Goal: Task Accomplishment & Management: Manage account settings

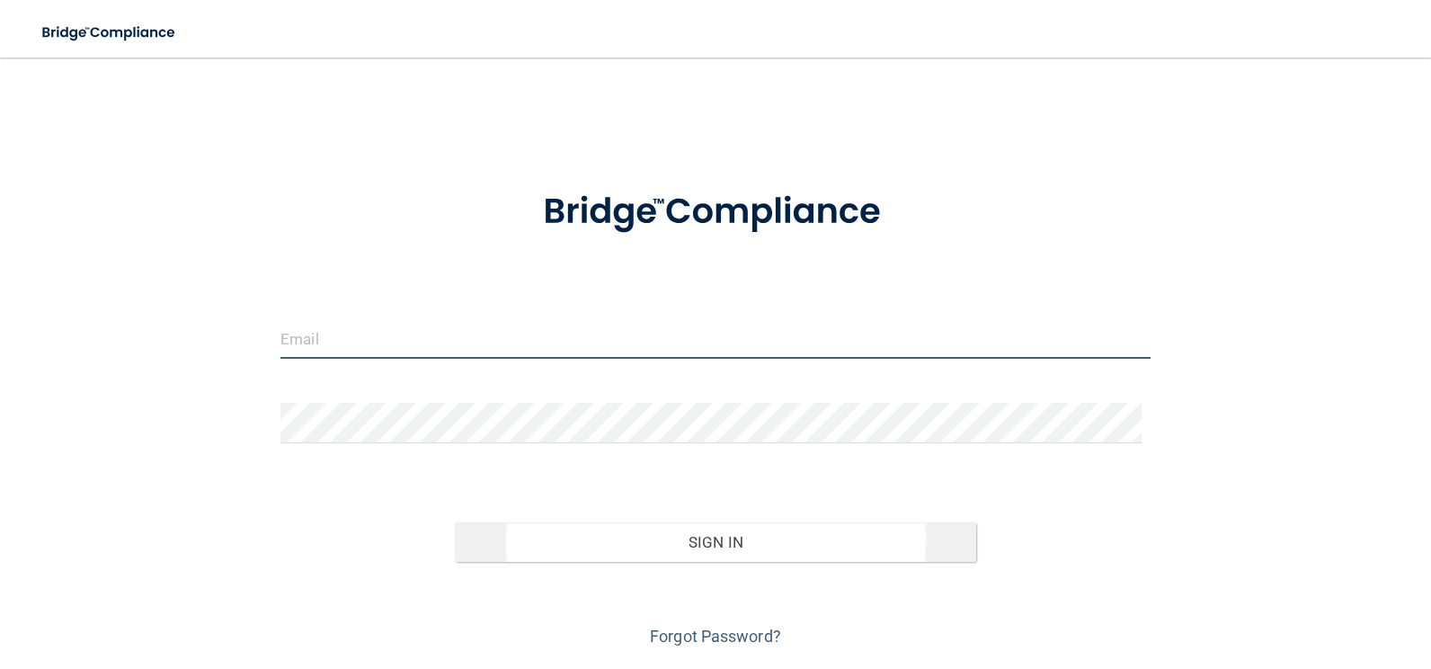
type input "[EMAIL_ADDRESS][DOMAIN_NAME]"
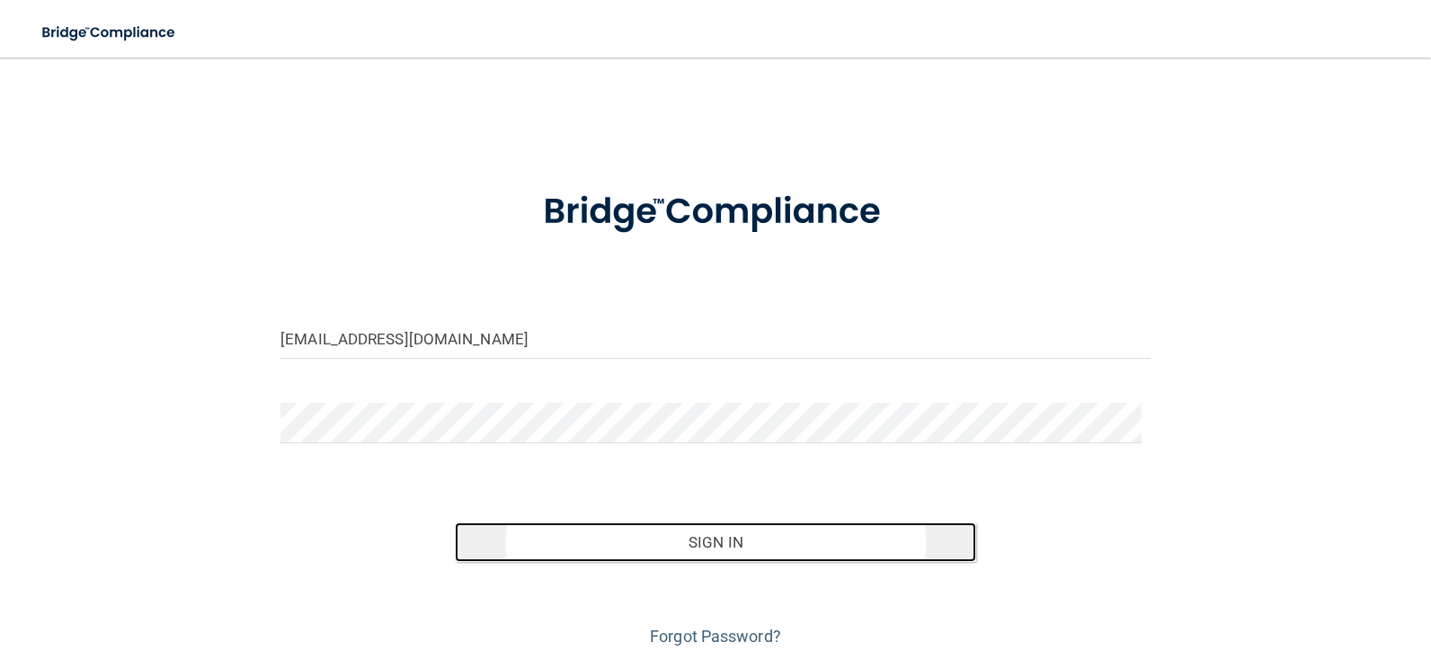
click at [711, 544] on button "Sign In" at bounding box center [716, 542] width 522 height 40
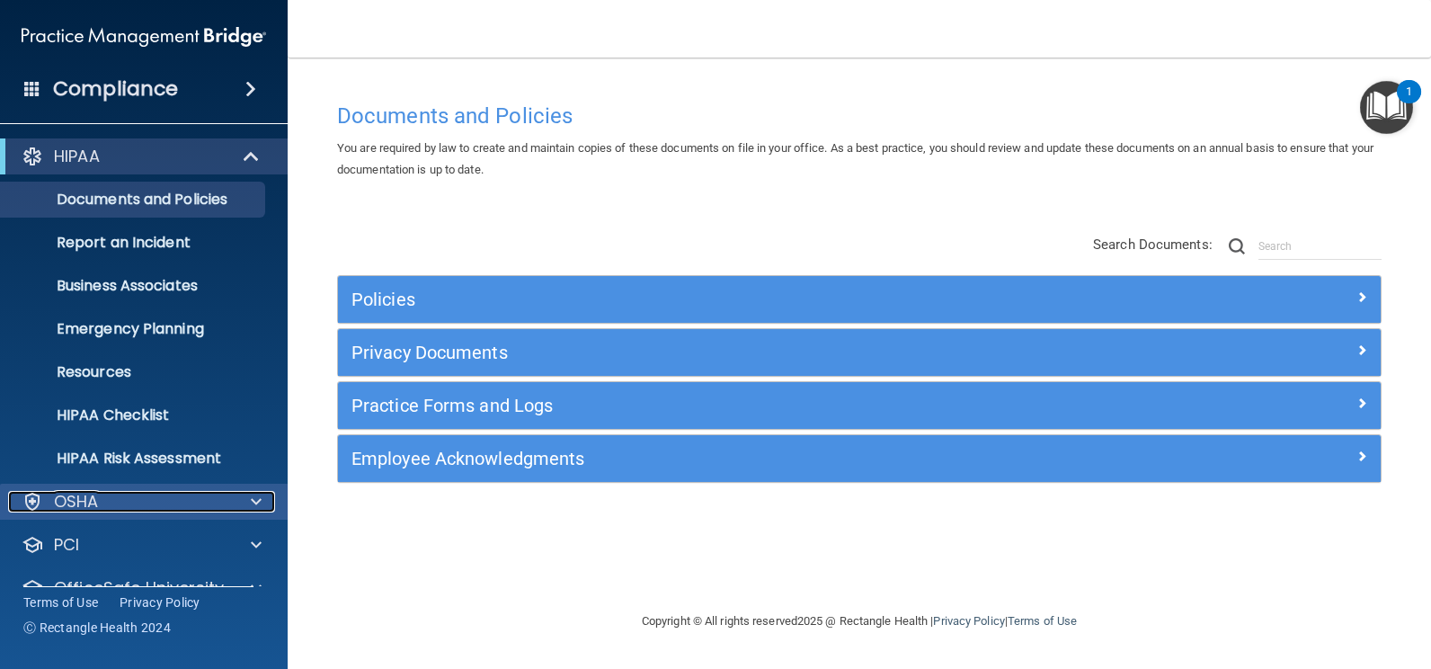
click at [132, 499] on div "OSHA" at bounding box center [119, 502] width 223 height 22
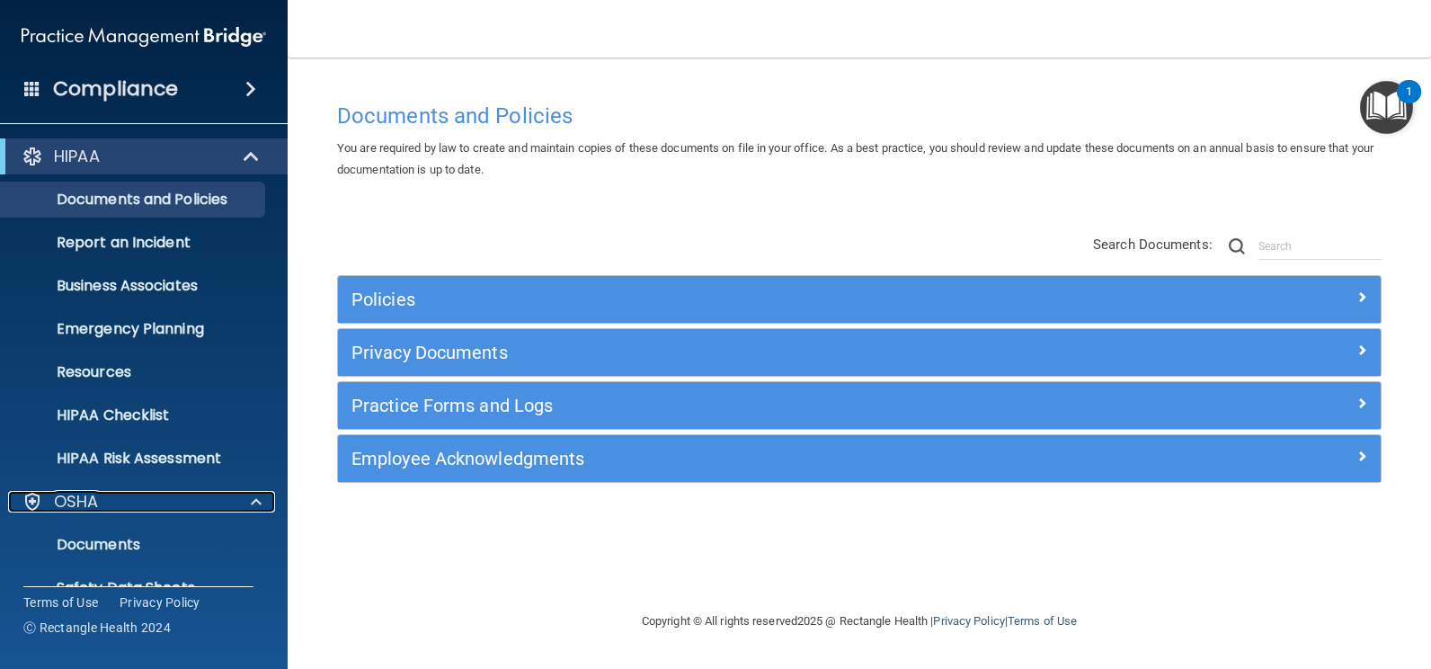
scroll to position [293, 0]
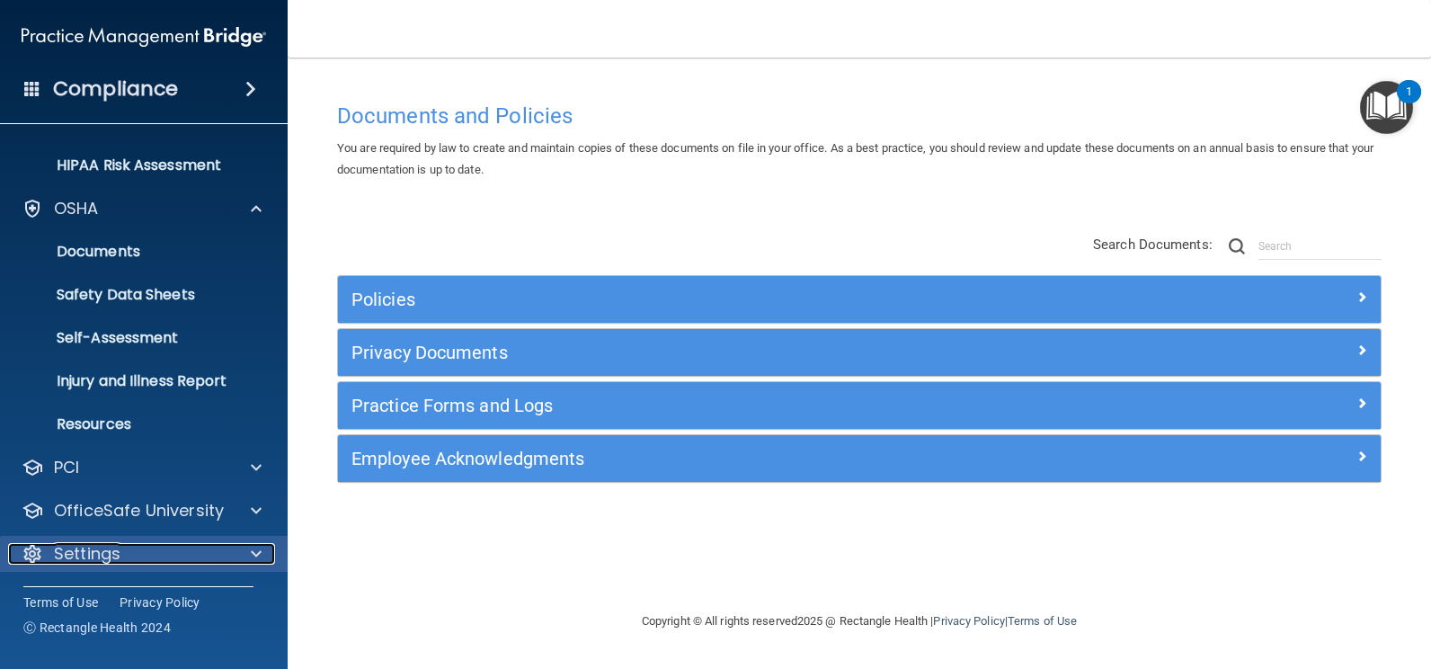
click at [116, 543] on p "Settings" at bounding box center [87, 554] width 67 height 22
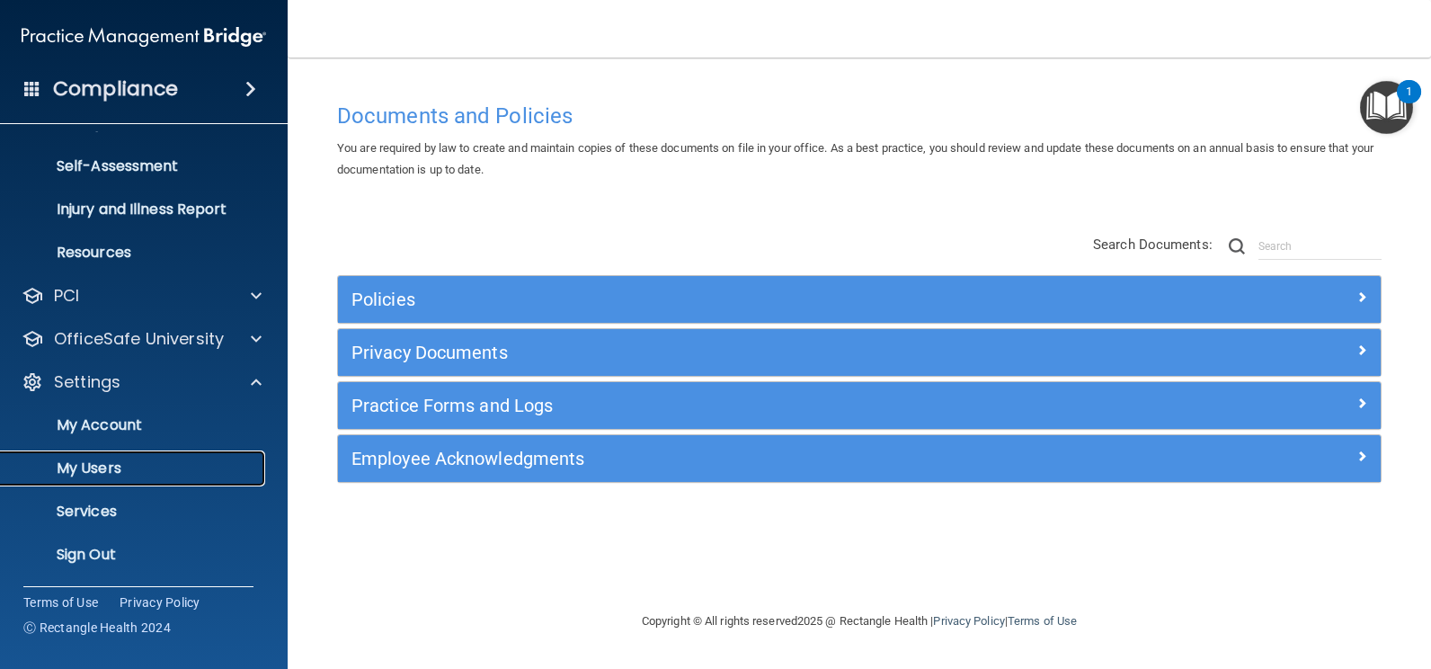
click at [147, 467] on p "My Users" at bounding box center [134, 468] width 245 height 18
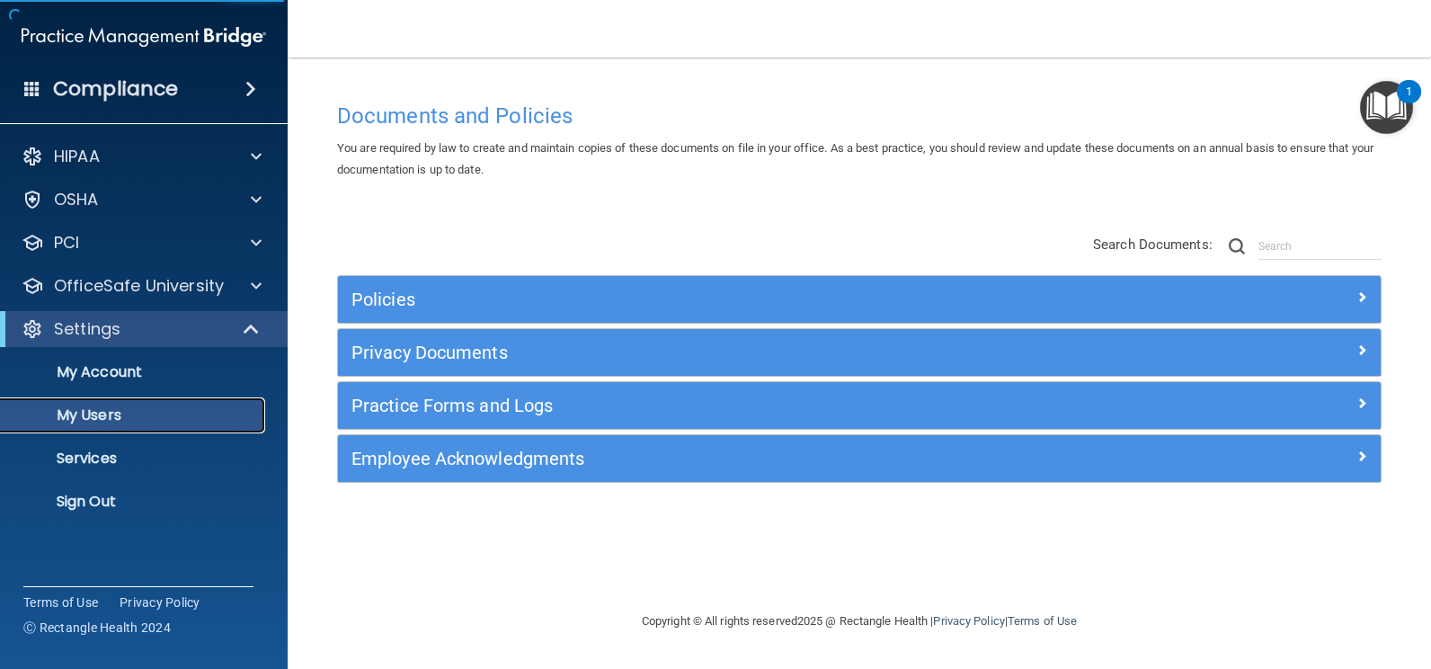
select select "20"
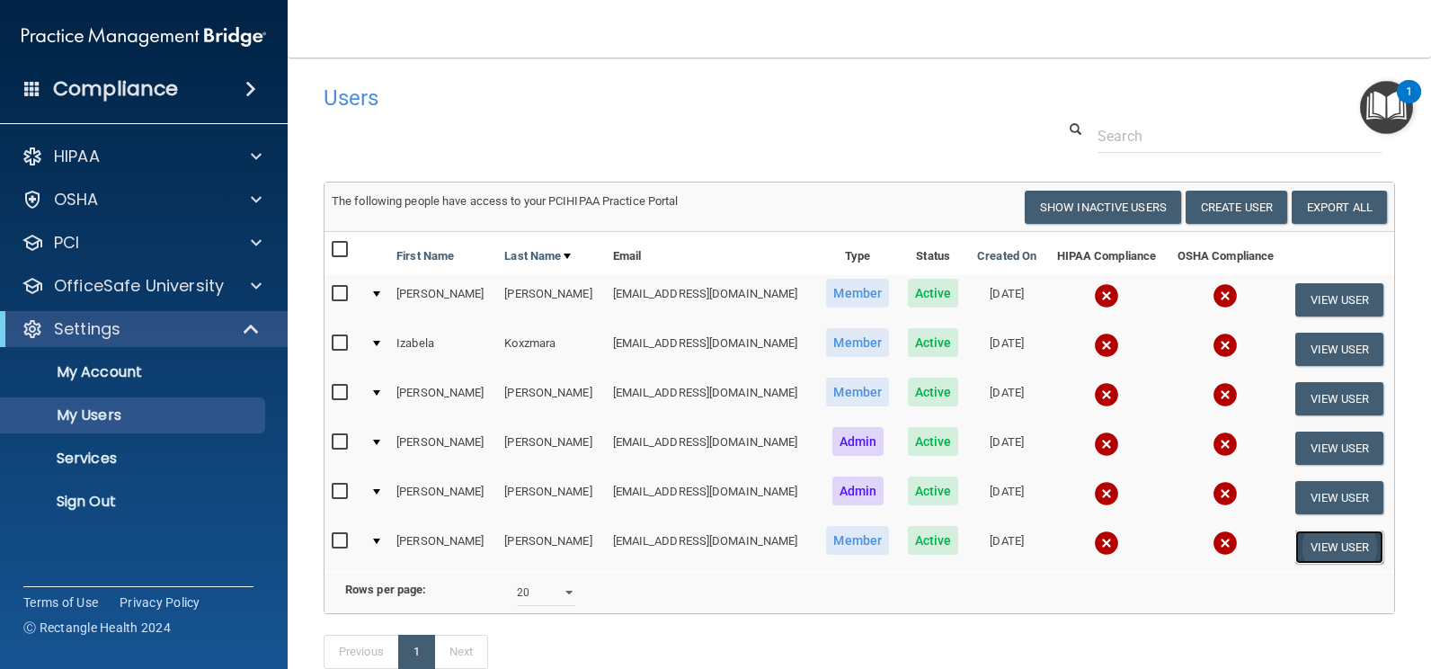
click at [1314, 542] on button "View User" at bounding box center [1340, 546] width 89 height 33
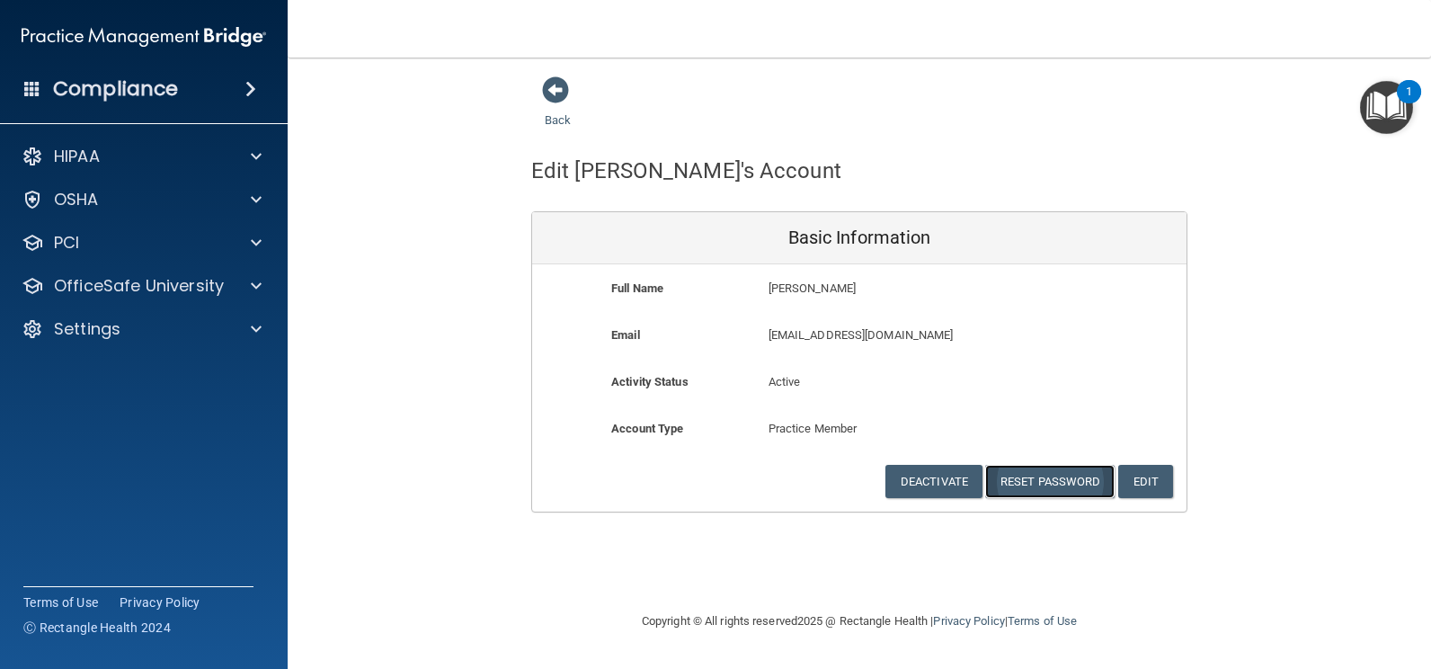
click at [1074, 480] on button "Reset Password" at bounding box center [1049, 481] width 129 height 33
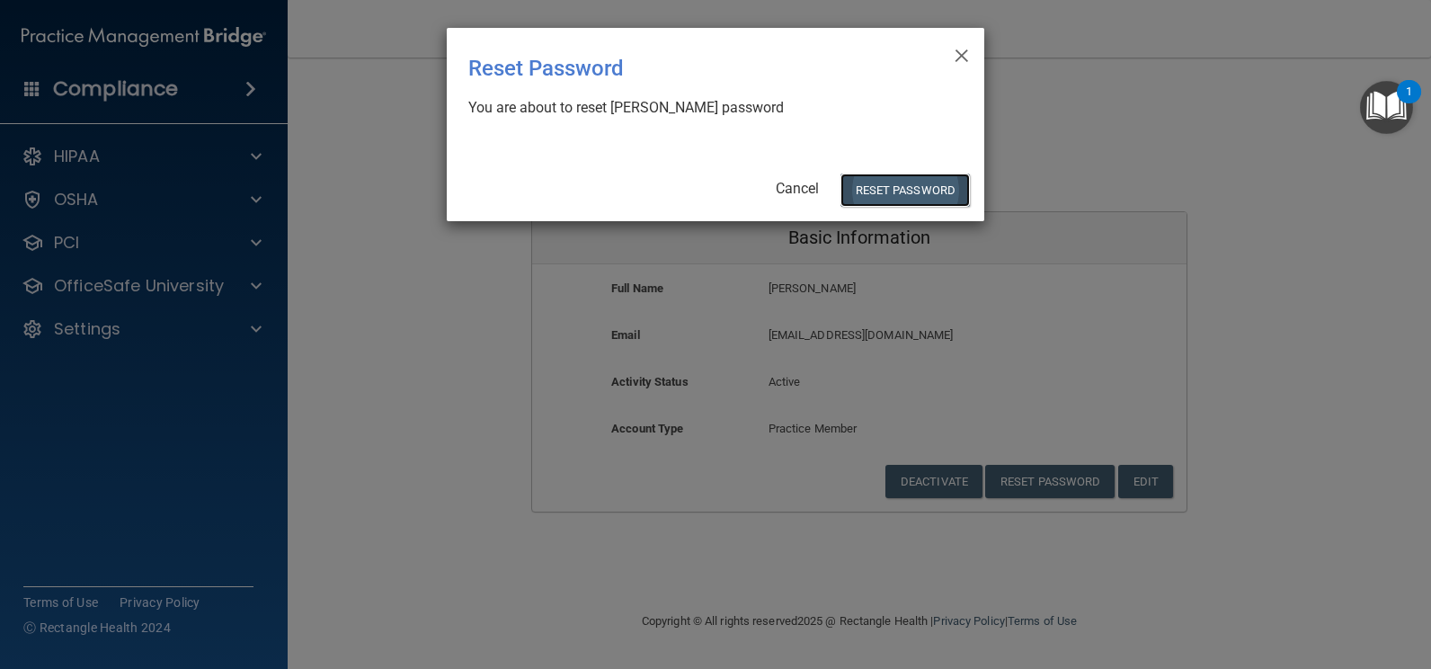
click at [896, 183] on button "Reset Password" at bounding box center [905, 190] width 129 height 33
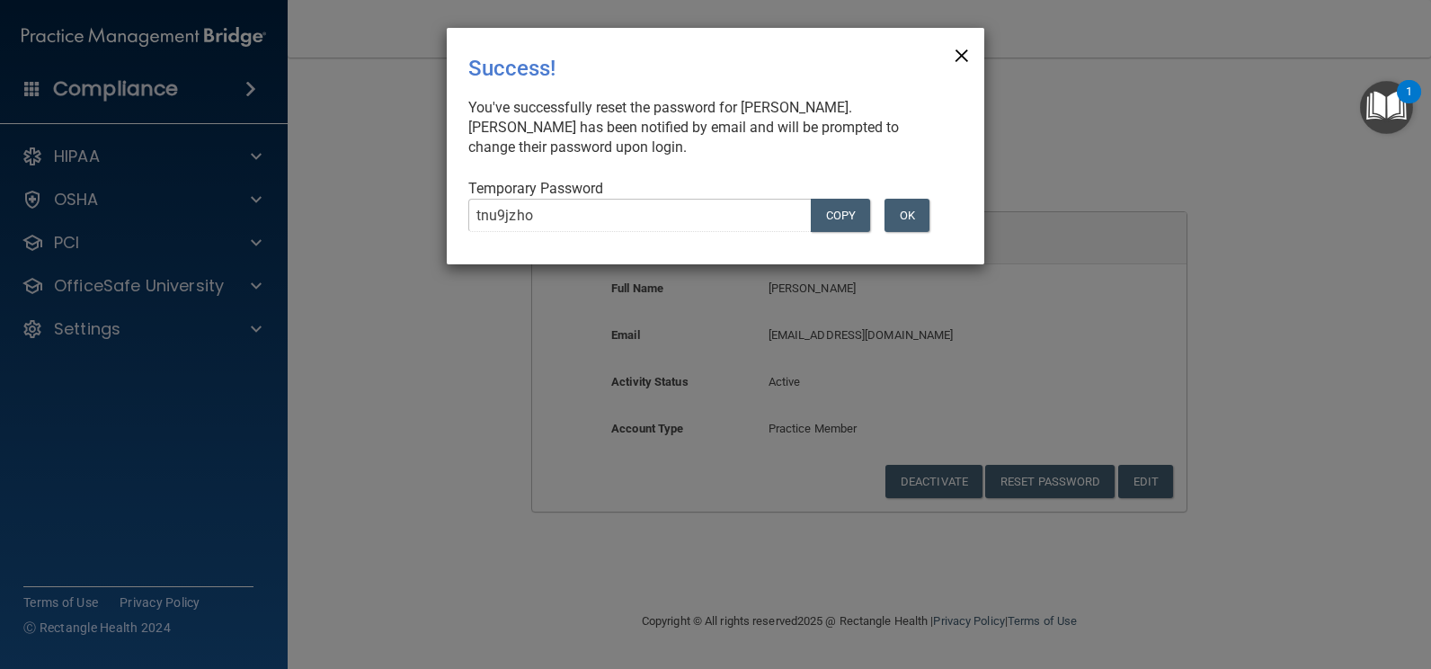
click at [968, 46] on span "×" at bounding box center [962, 53] width 16 height 36
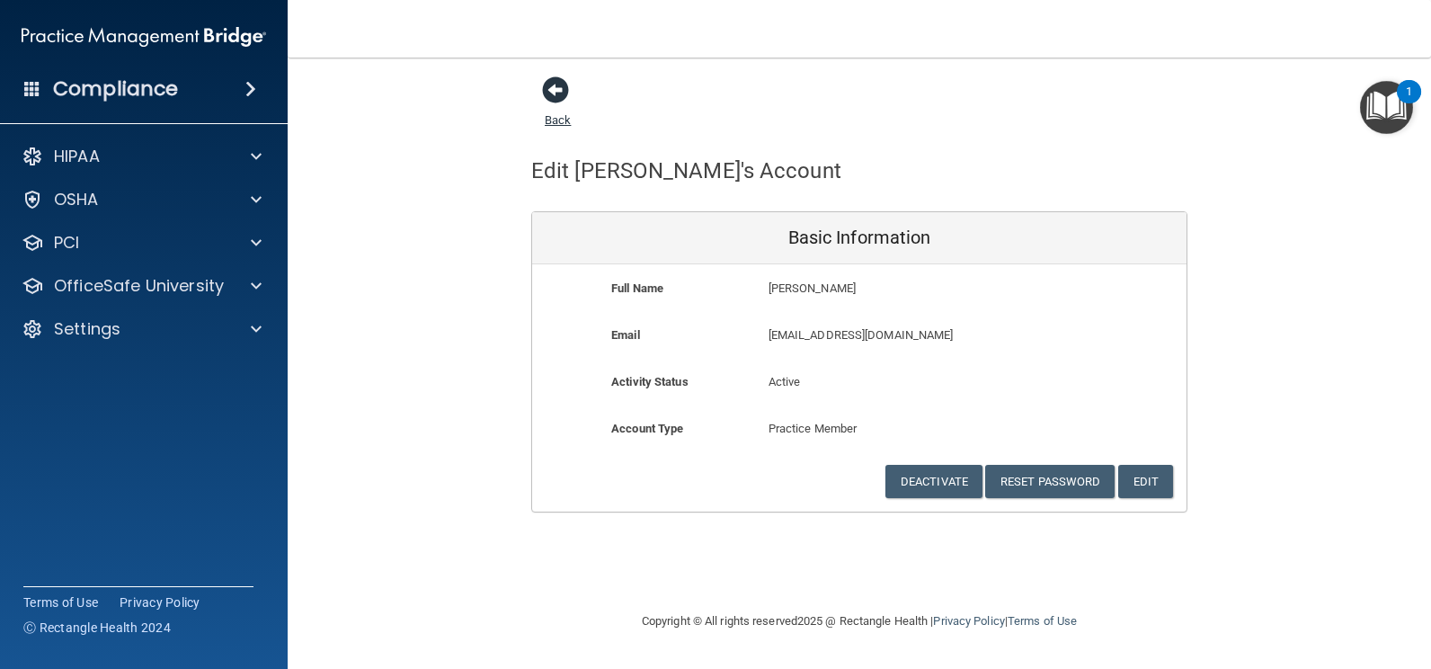
click at [554, 85] on span at bounding box center [555, 89] width 27 height 27
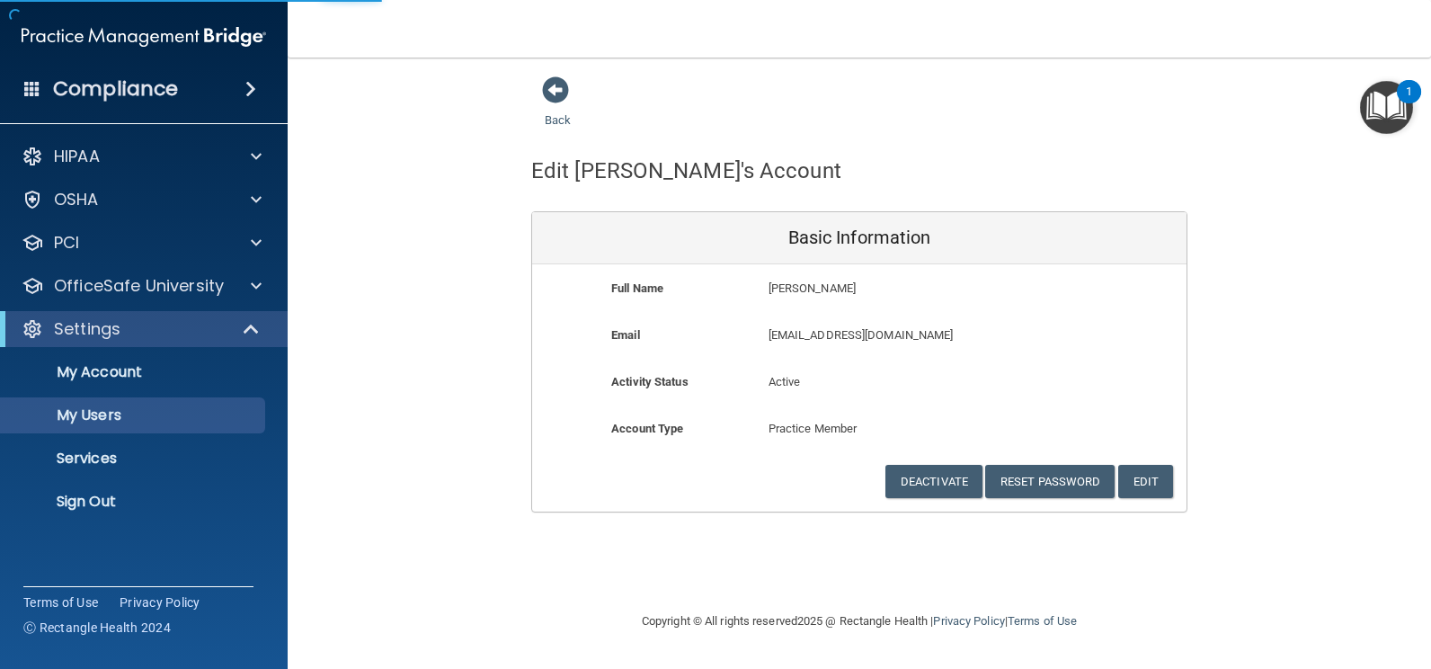
select select "20"
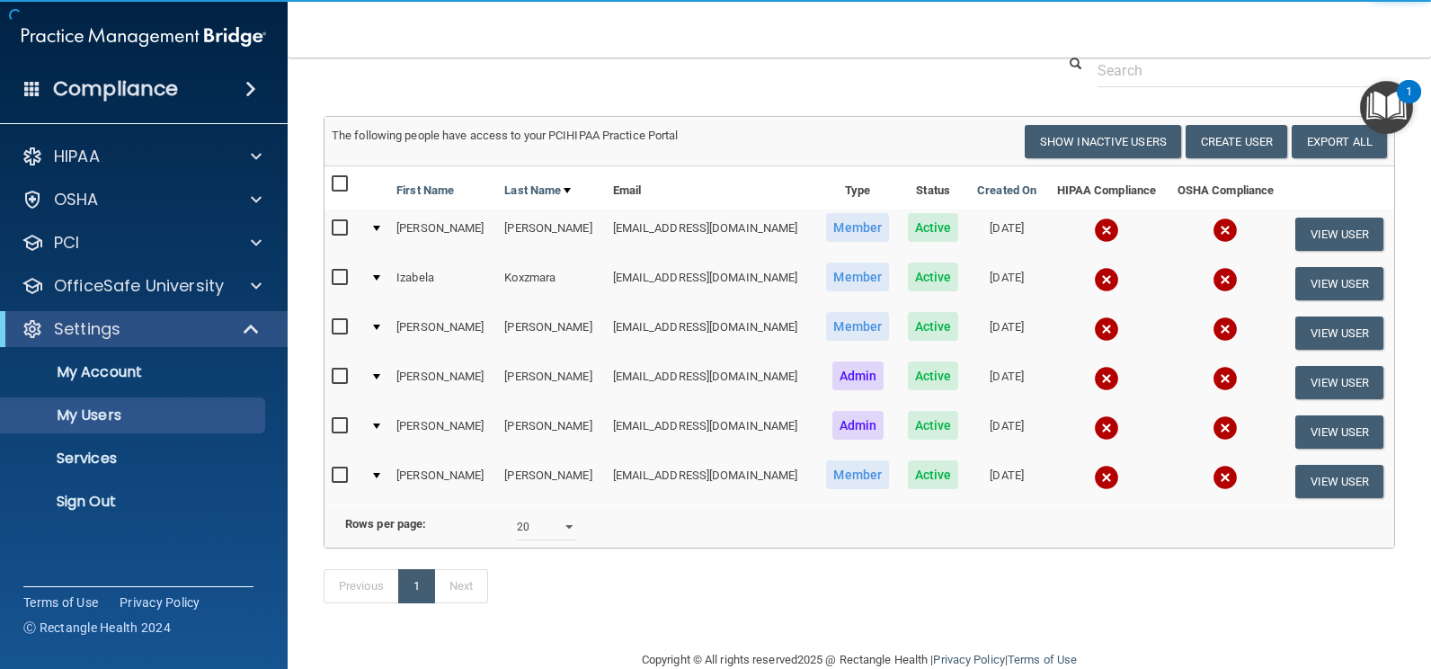
scroll to position [127, 0]
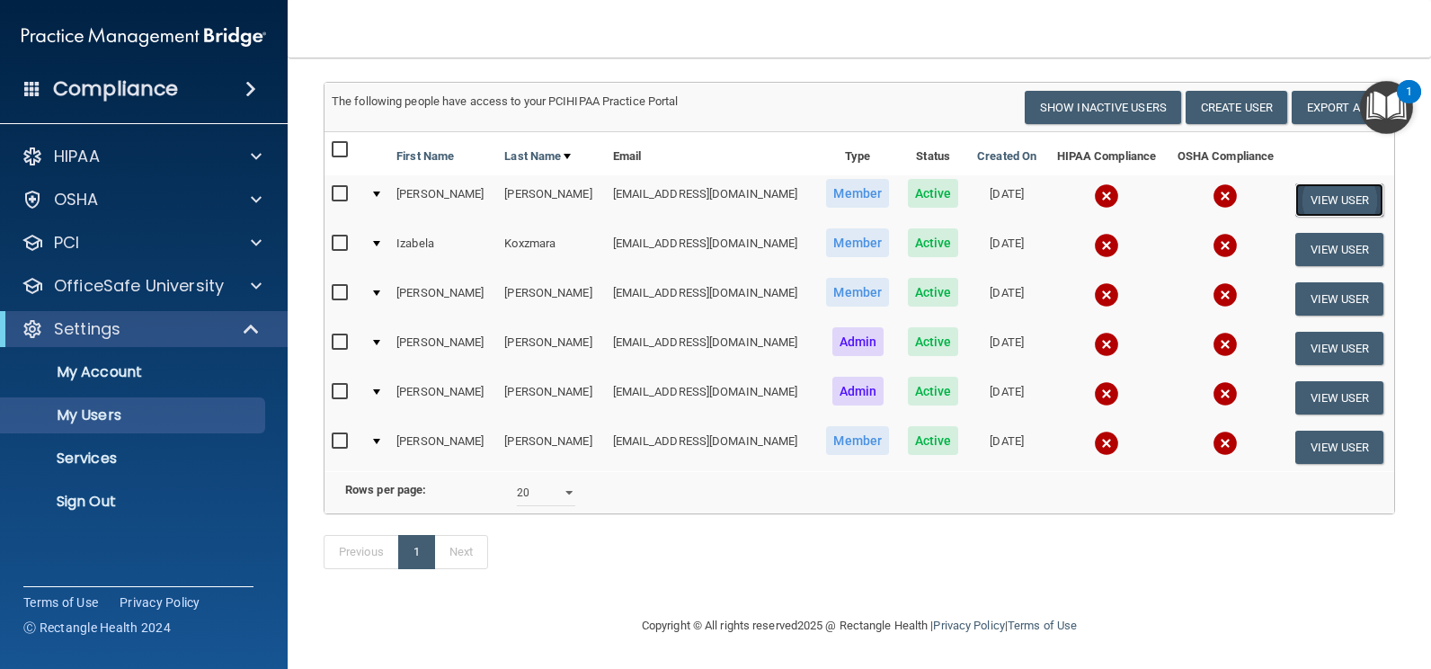
click at [1331, 183] on button "View User" at bounding box center [1340, 199] width 89 height 33
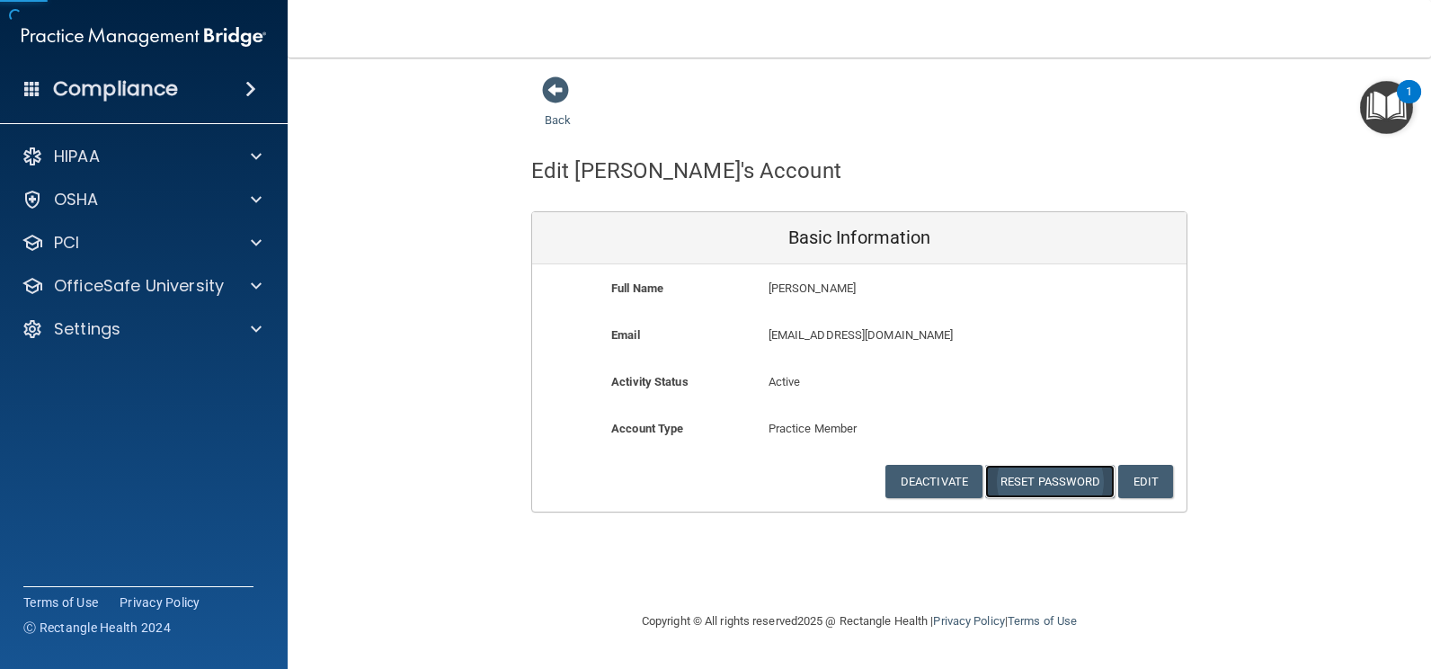
click at [1061, 474] on button "Reset Password" at bounding box center [1049, 481] width 129 height 33
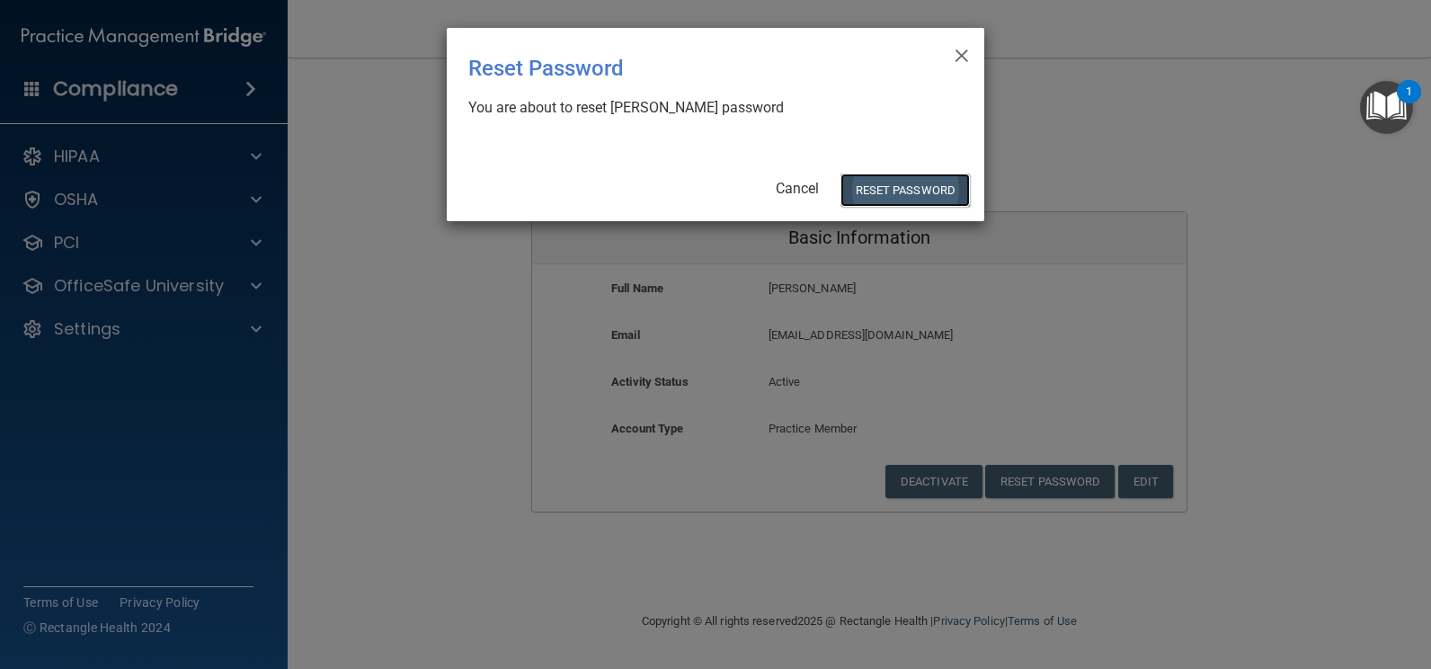
click at [874, 180] on button "Reset Password" at bounding box center [905, 190] width 129 height 33
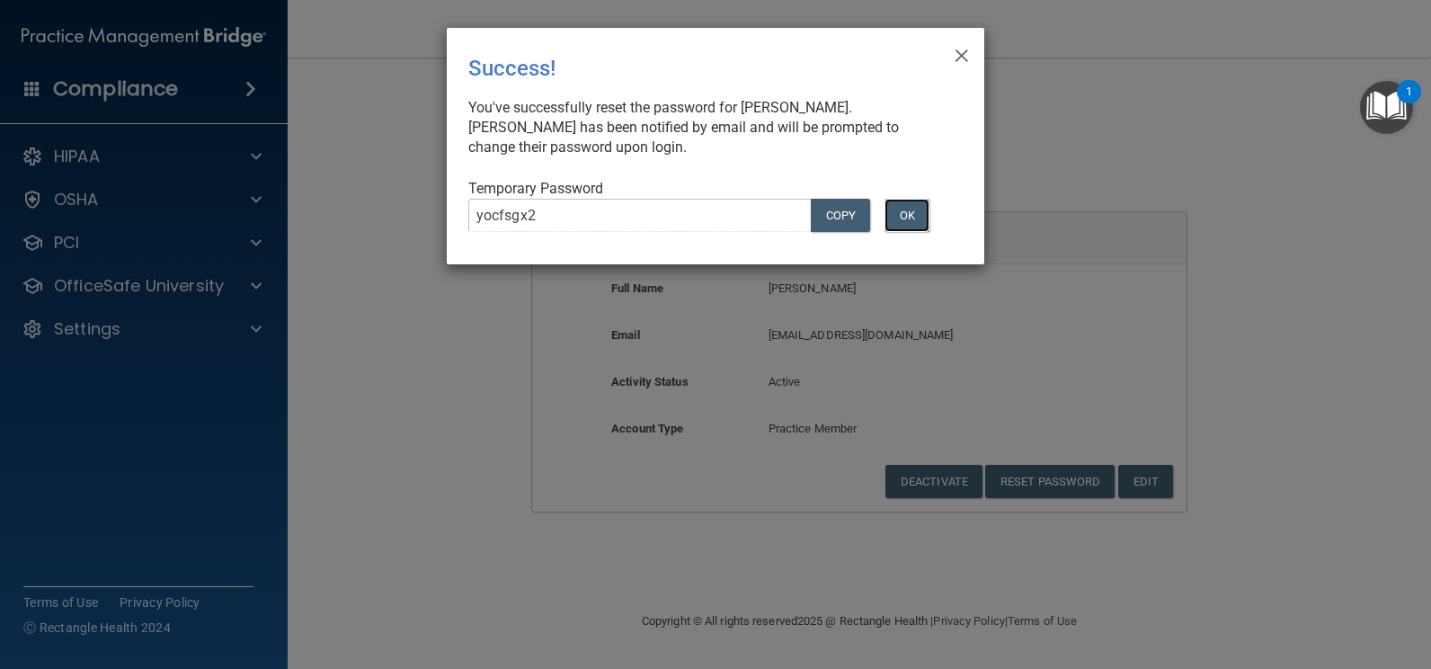
click at [909, 225] on button "OK" at bounding box center [907, 215] width 45 height 33
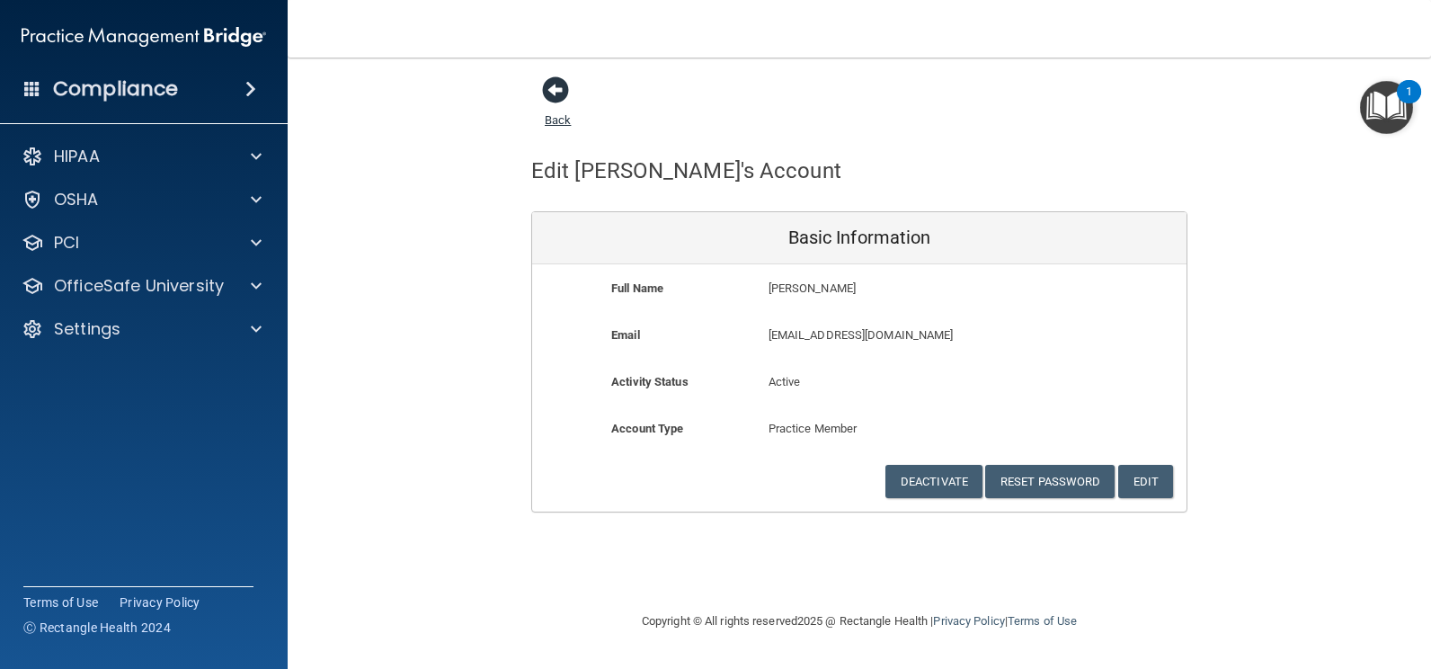
click at [565, 97] on span at bounding box center [555, 89] width 27 height 27
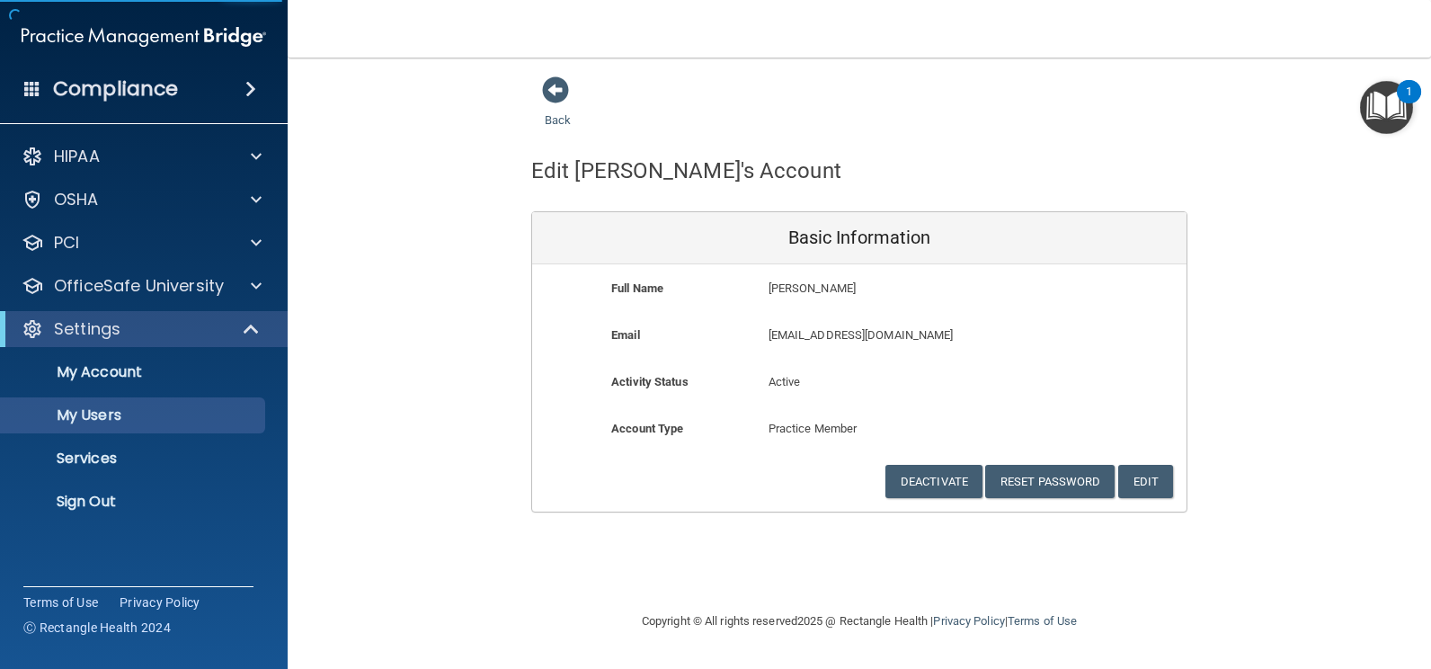
select select "20"
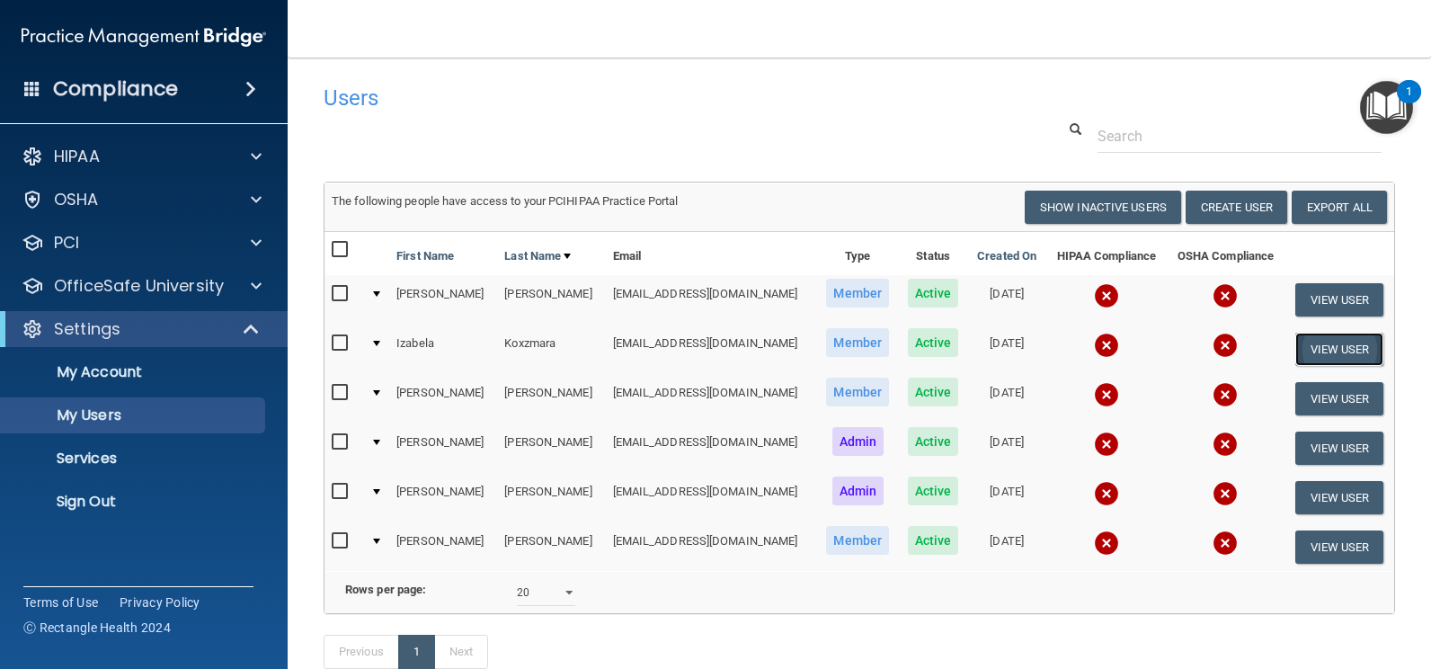
click at [1322, 345] on button "View User" at bounding box center [1340, 349] width 89 height 33
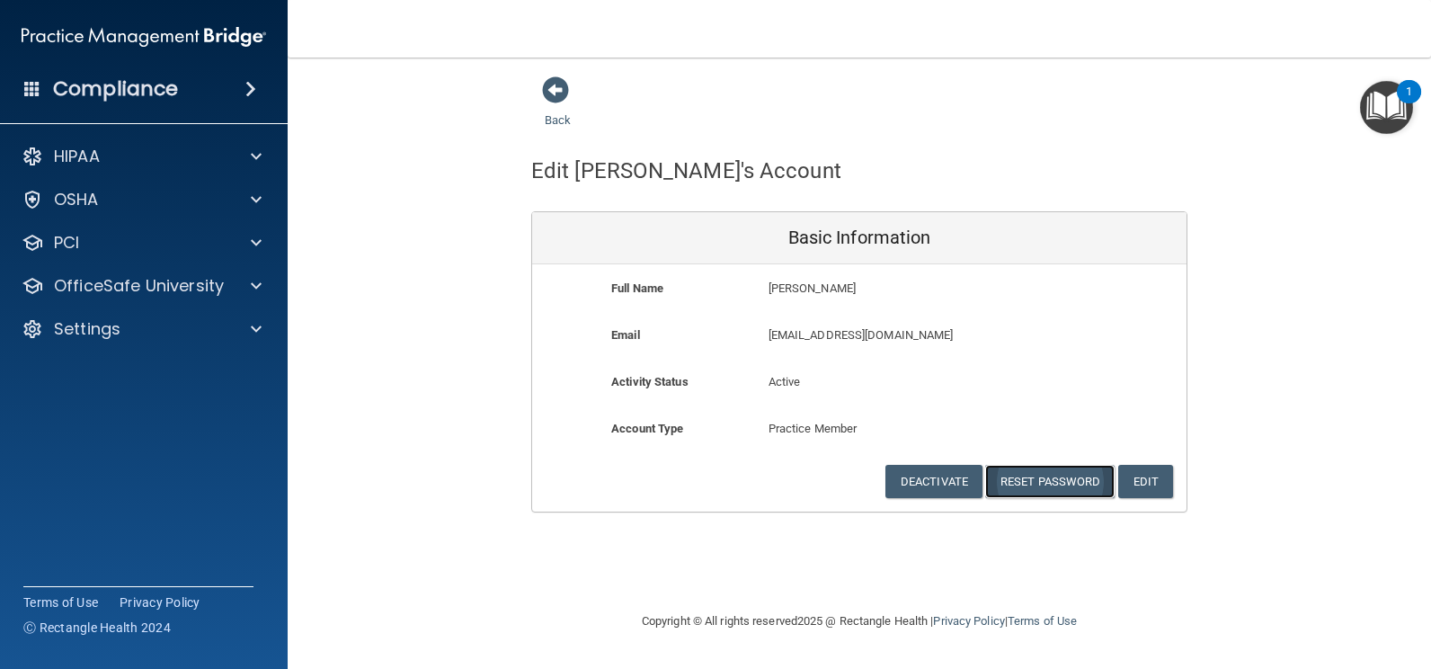
click at [1025, 479] on button "Reset Password" at bounding box center [1049, 481] width 129 height 33
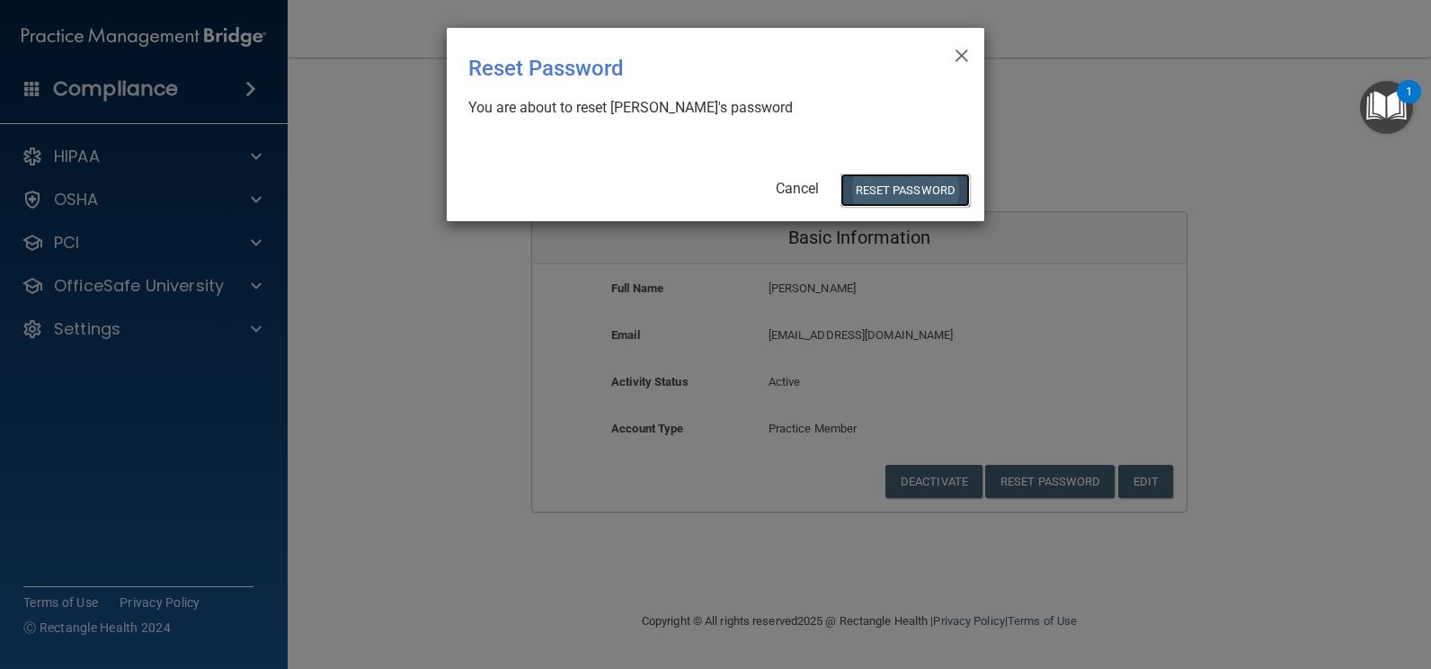
click at [871, 190] on button "Reset Password" at bounding box center [905, 190] width 129 height 33
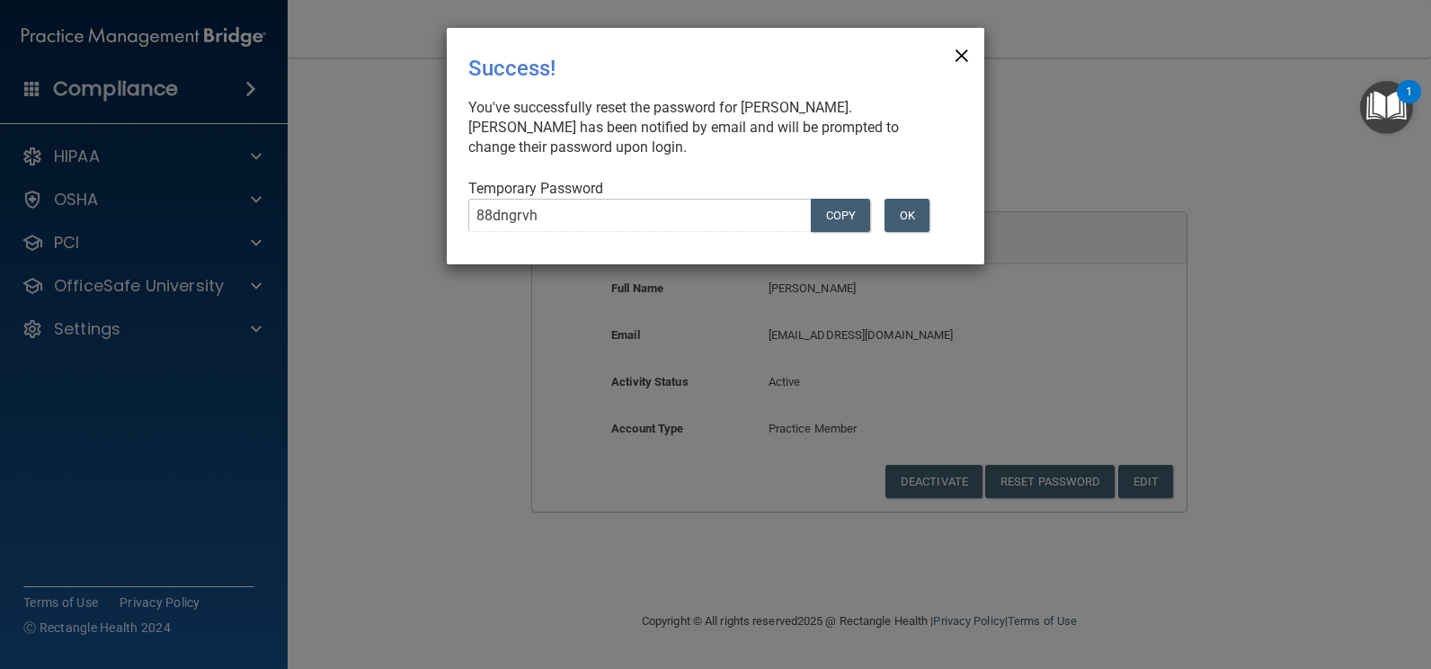
click at [963, 53] on span "×" at bounding box center [962, 53] width 16 height 36
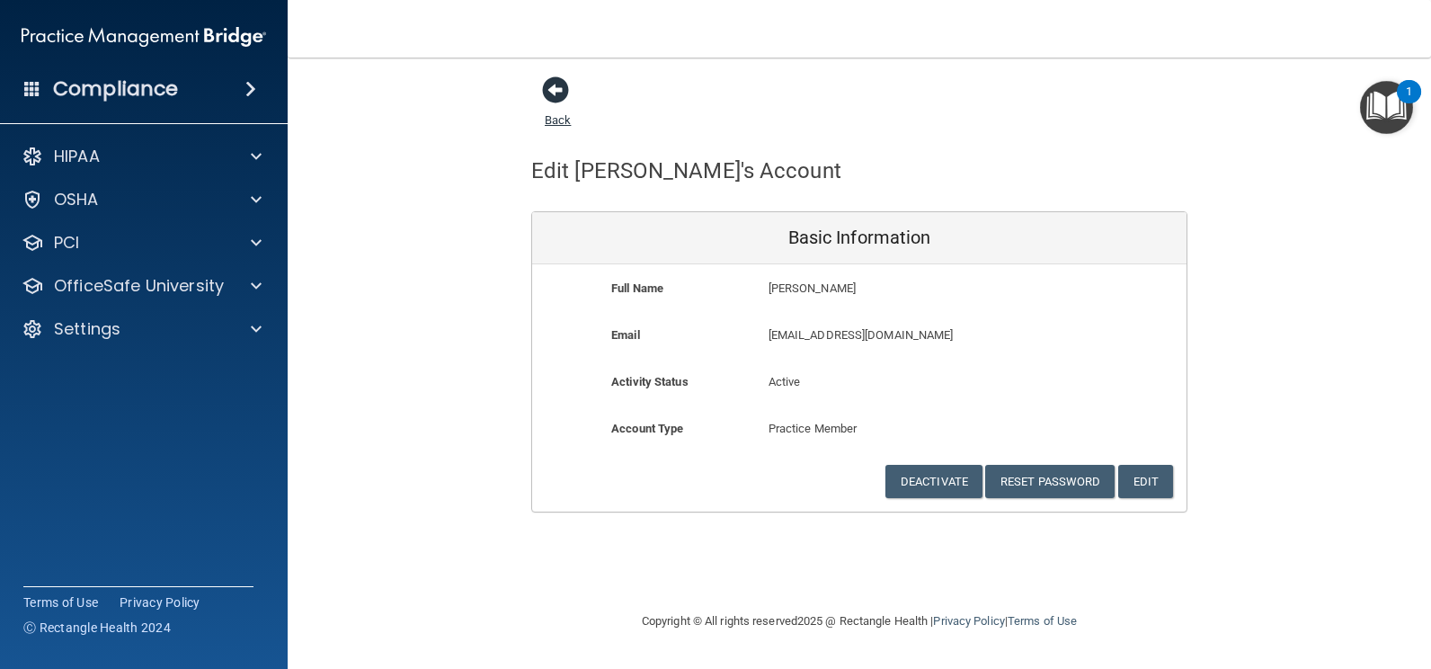
click at [550, 100] on span at bounding box center [555, 89] width 27 height 27
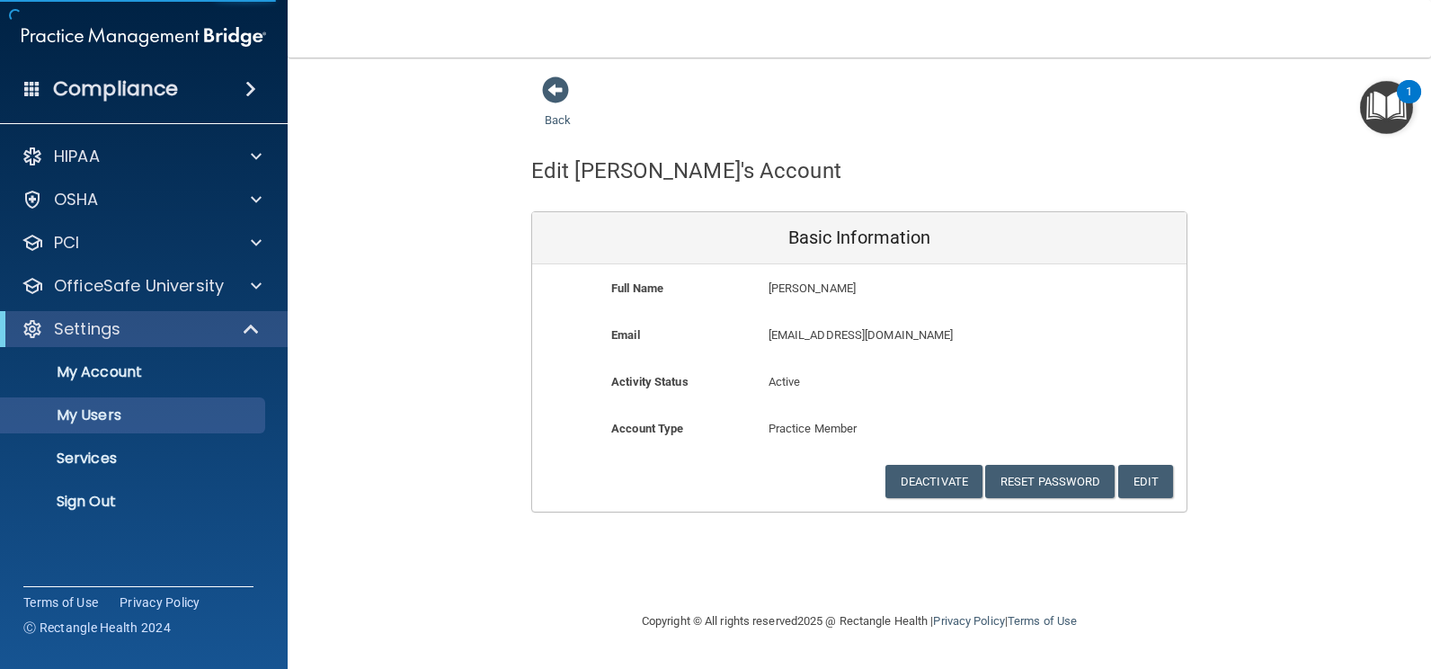
select select "20"
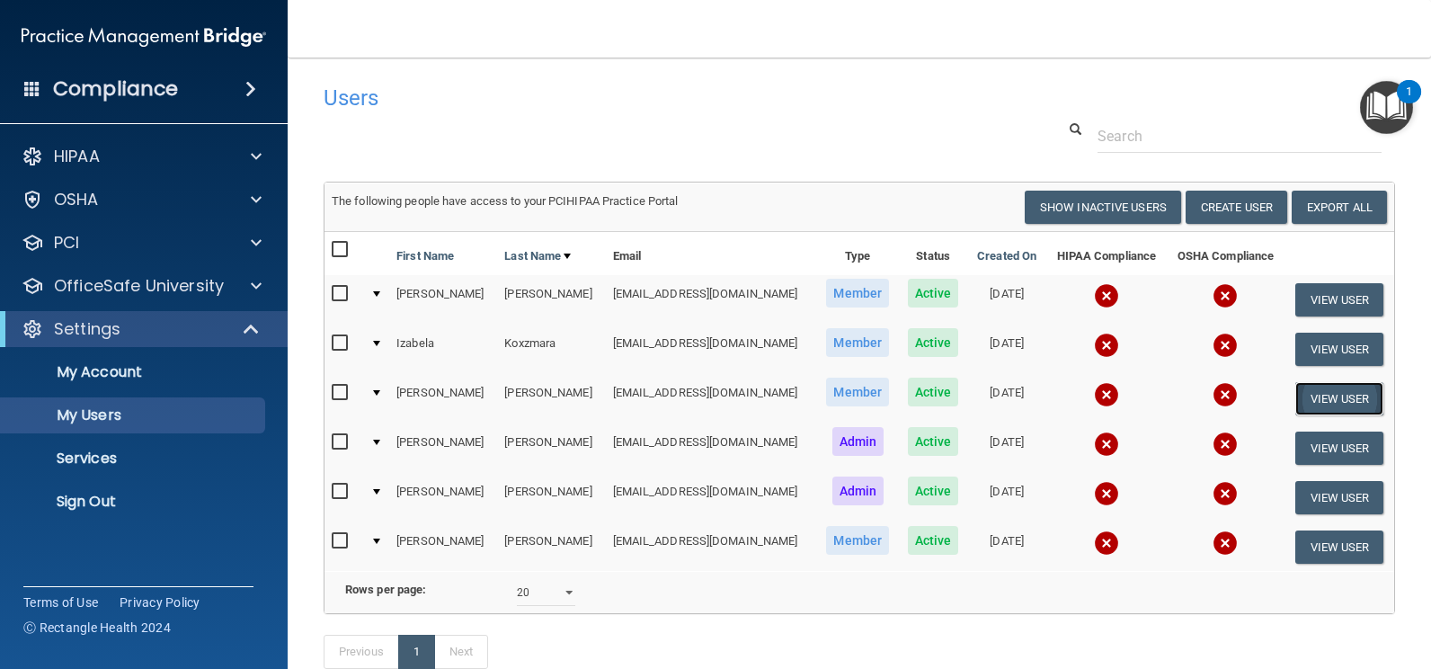
click at [1316, 391] on button "View User" at bounding box center [1340, 398] width 89 height 33
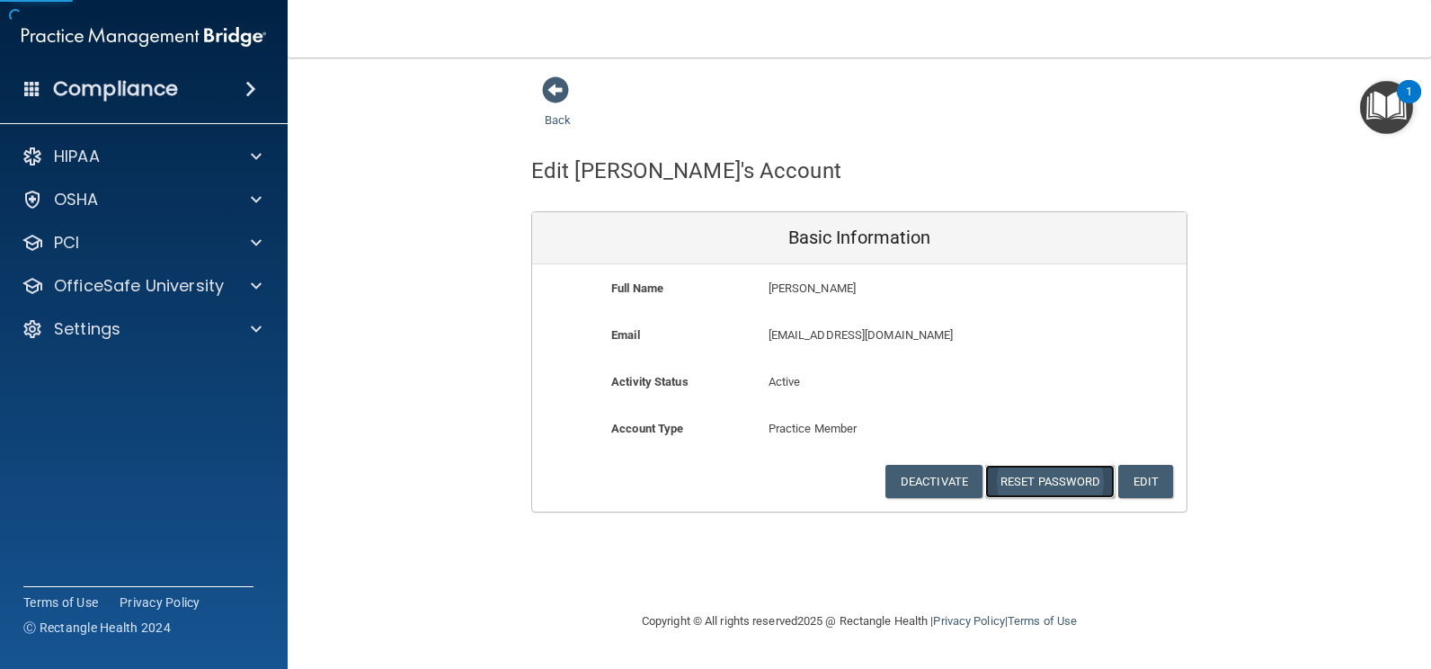
click at [1039, 477] on button "Reset Password" at bounding box center [1049, 481] width 129 height 33
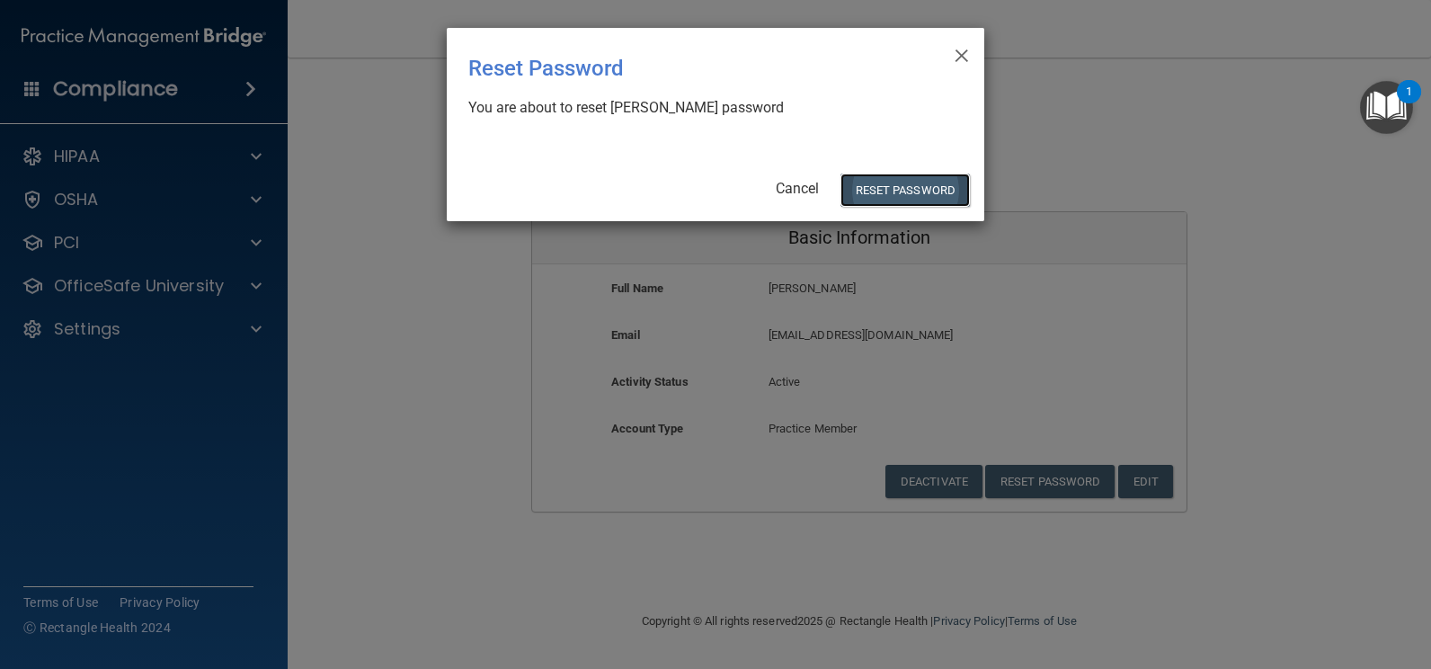
click at [941, 196] on button "Reset Password" at bounding box center [905, 190] width 129 height 33
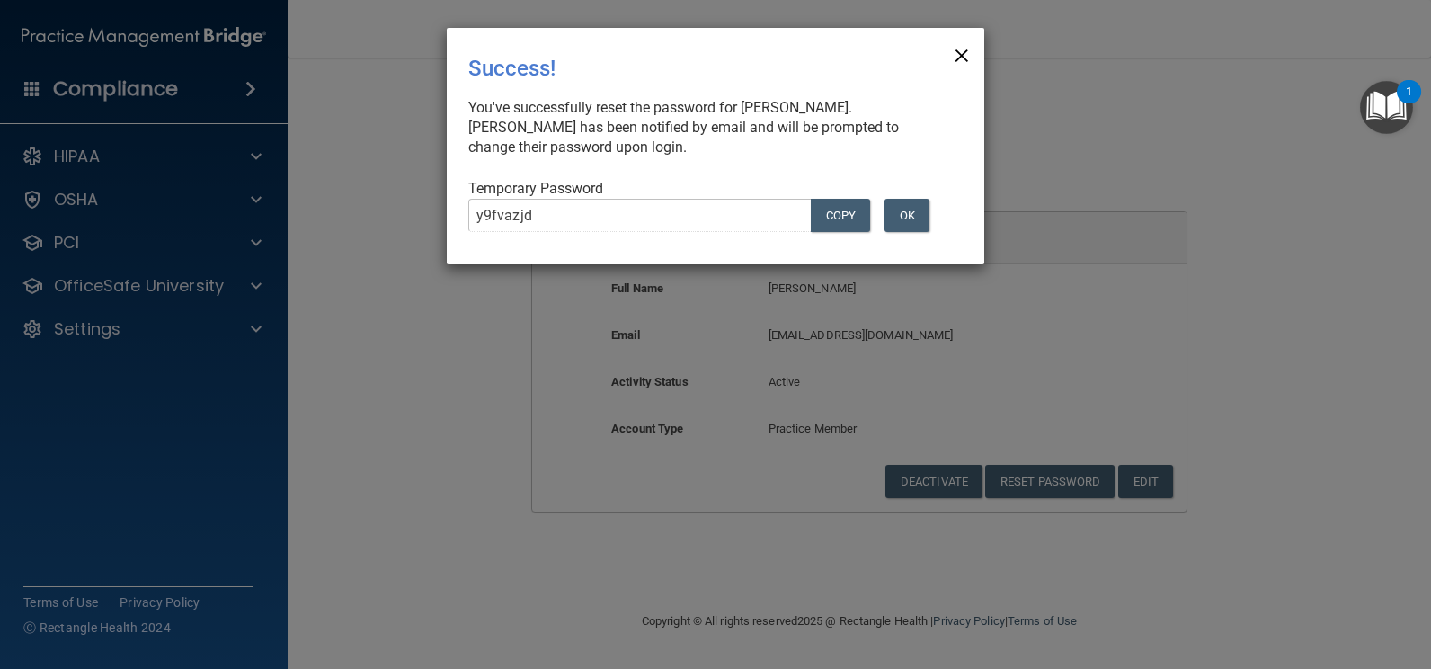
click at [955, 59] on span "×" at bounding box center [962, 53] width 16 height 36
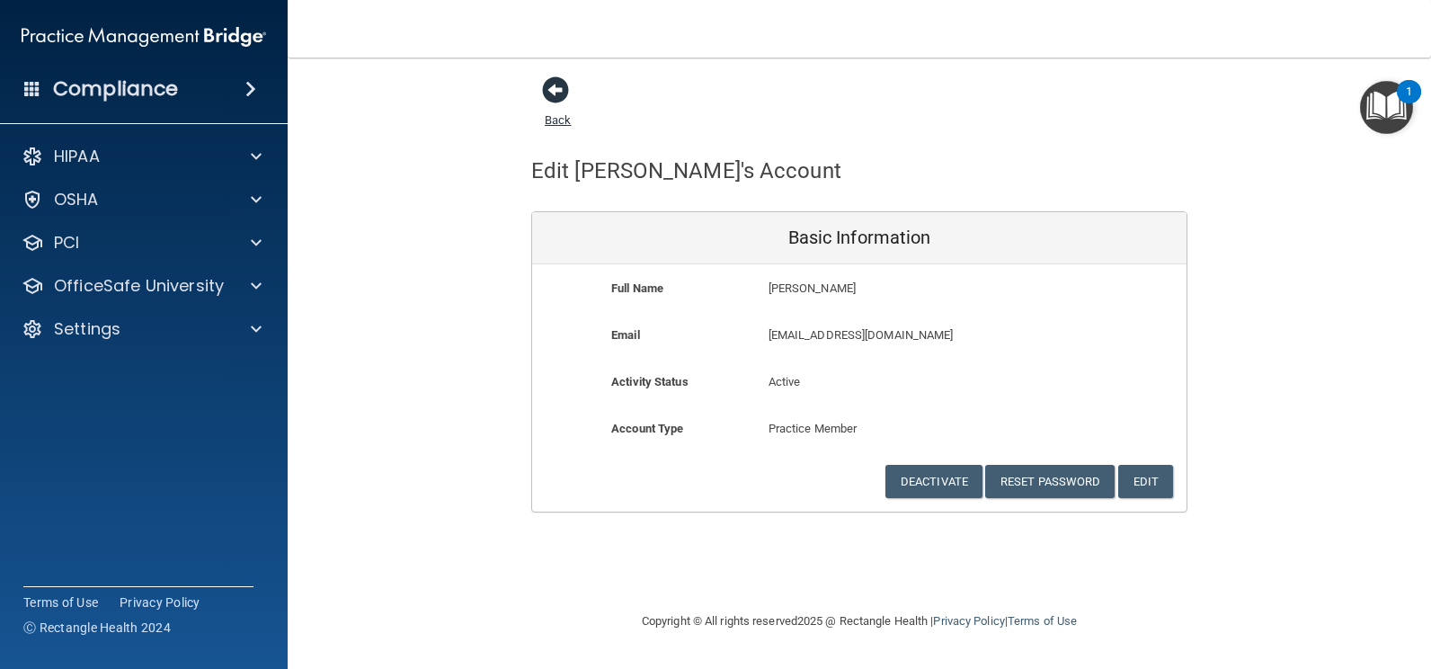
click at [551, 81] on span at bounding box center [555, 89] width 27 height 27
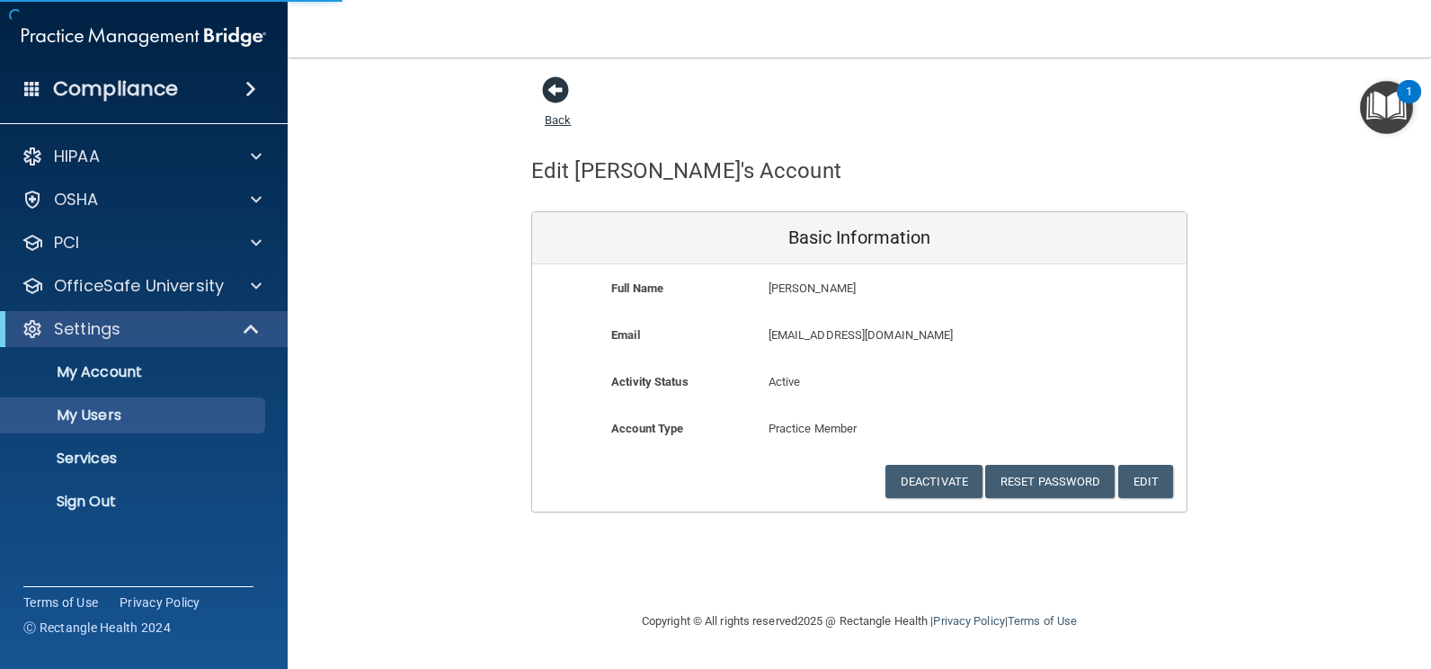
select select "20"
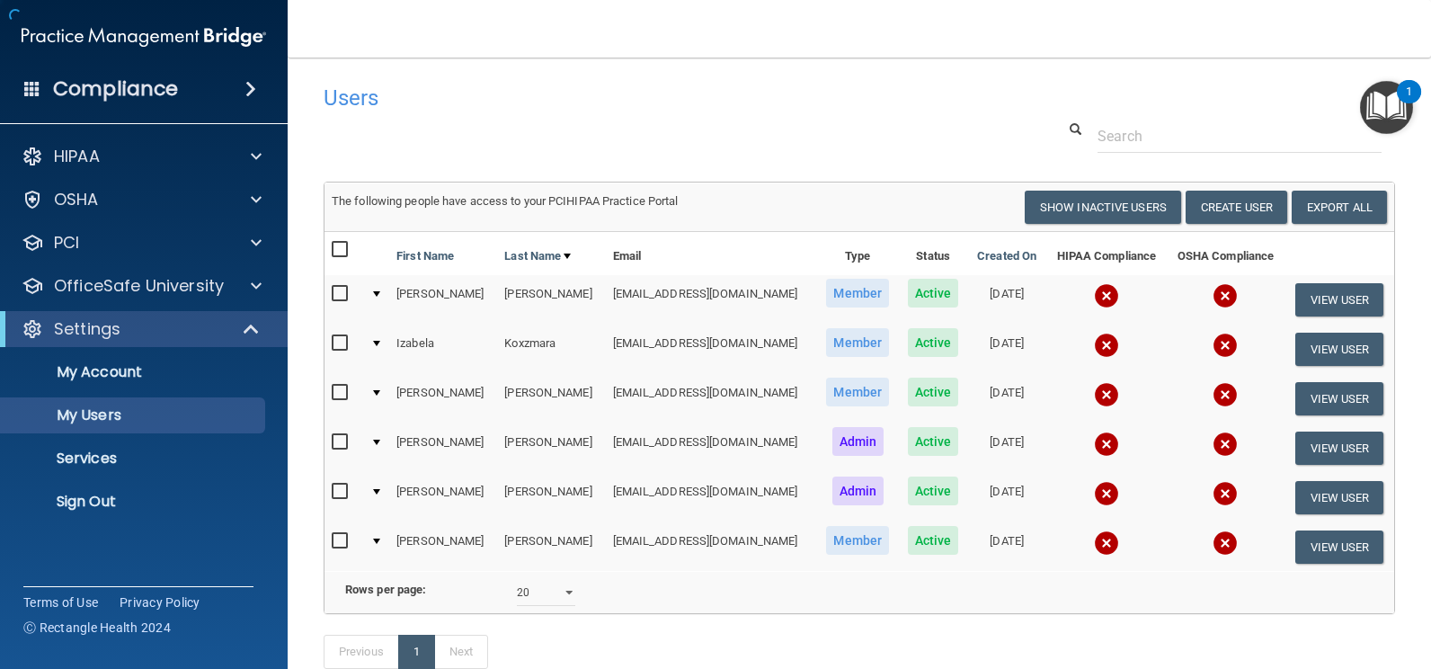
click at [555, 102] on h4 "Users" at bounding box center [631, 97] width 614 height 23
click at [1333, 344] on button "View User" at bounding box center [1340, 349] width 89 height 33
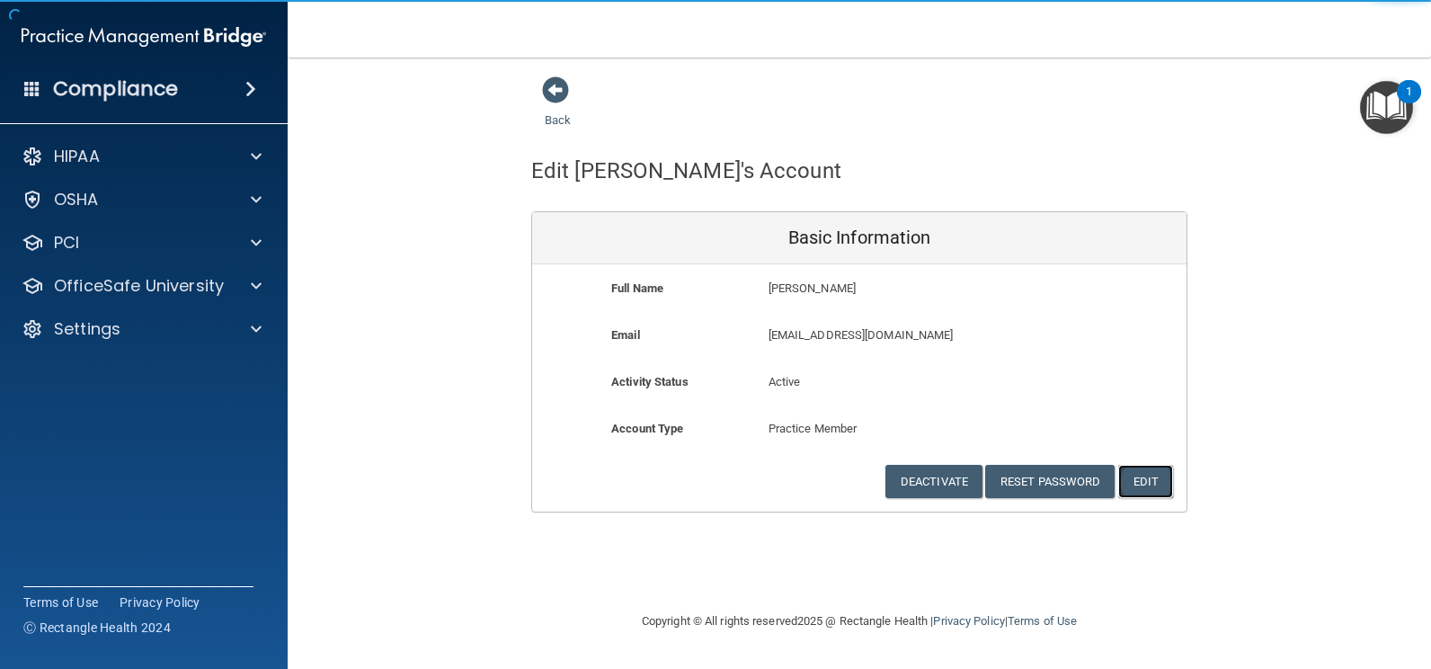
click at [1147, 477] on button "Edit" at bounding box center [1146, 481] width 55 height 33
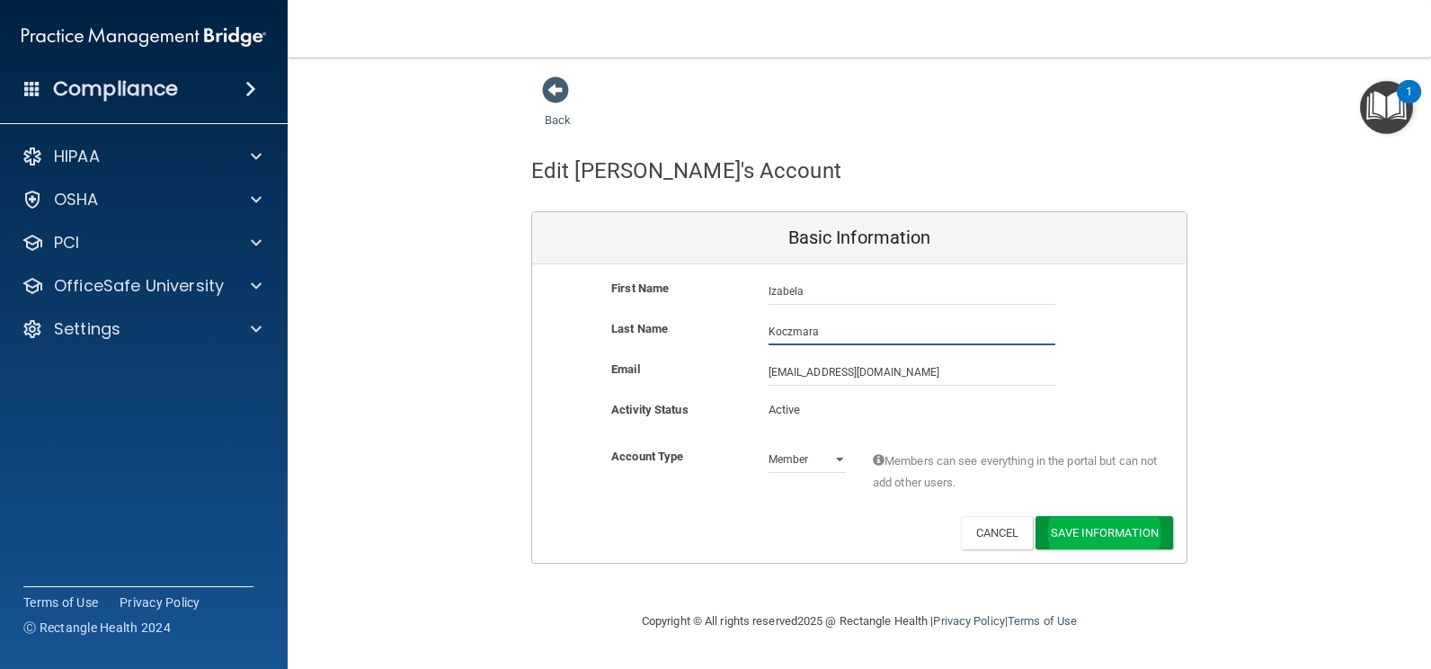
type input "Koczmara"
click at [1090, 534] on button "Save Information" at bounding box center [1105, 532] width 138 height 33
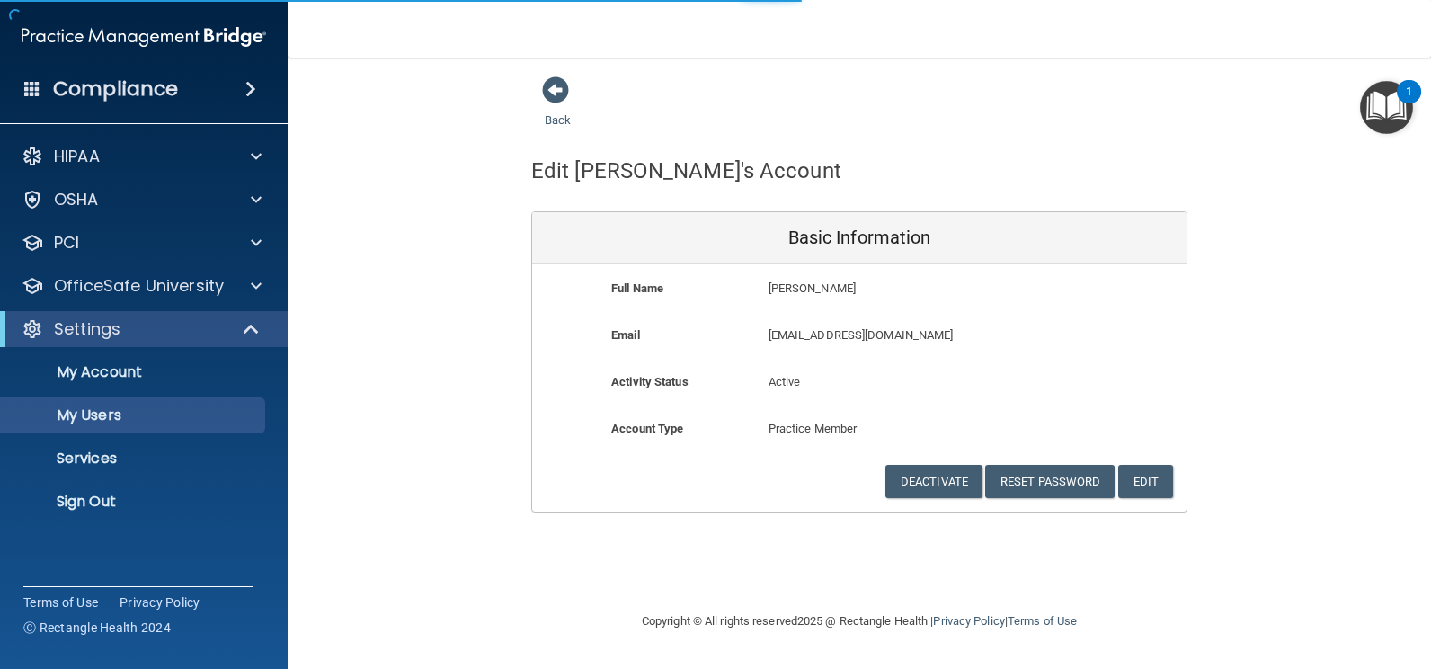
select select "20"
